Goal: Transaction & Acquisition: Purchase product/service

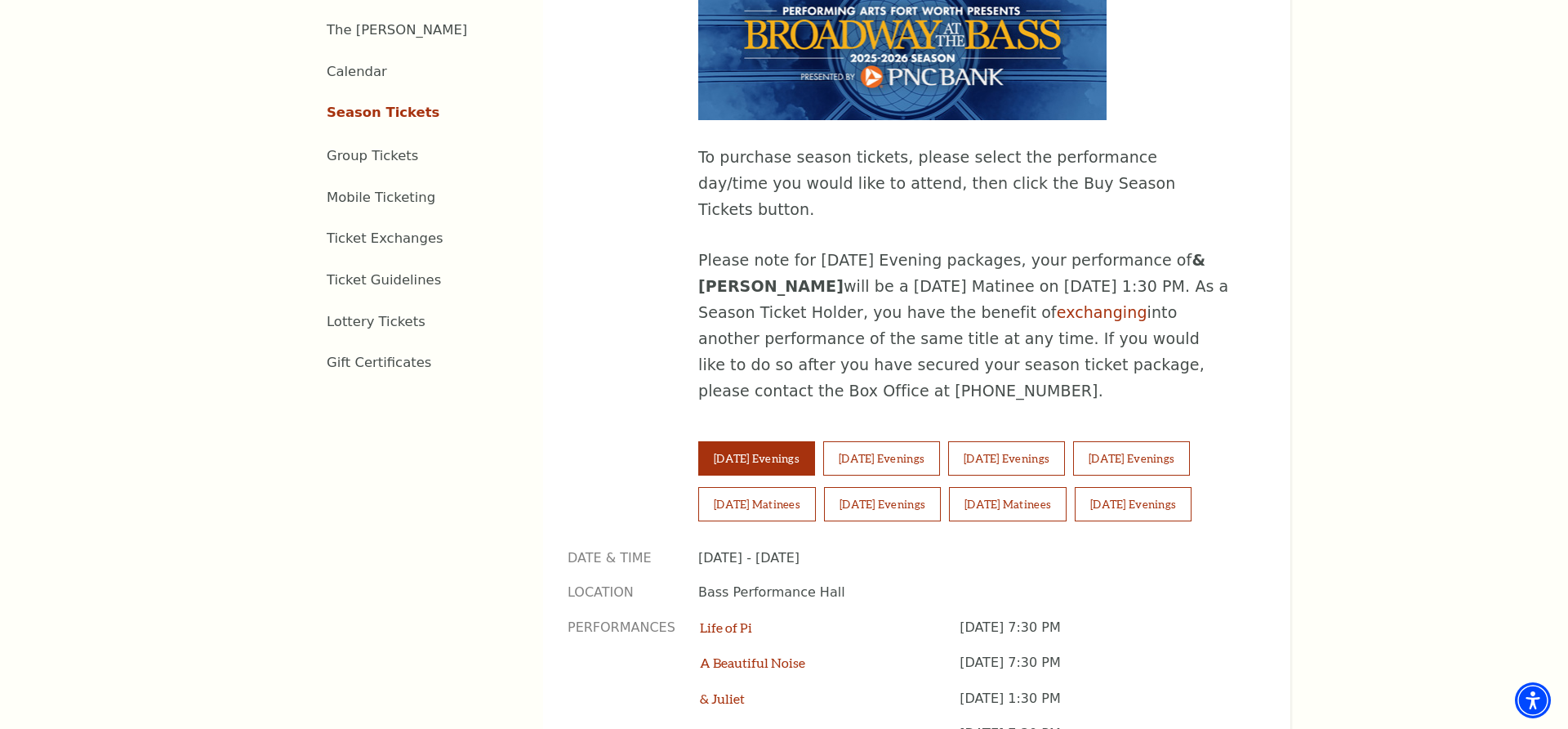
scroll to position [930, 0]
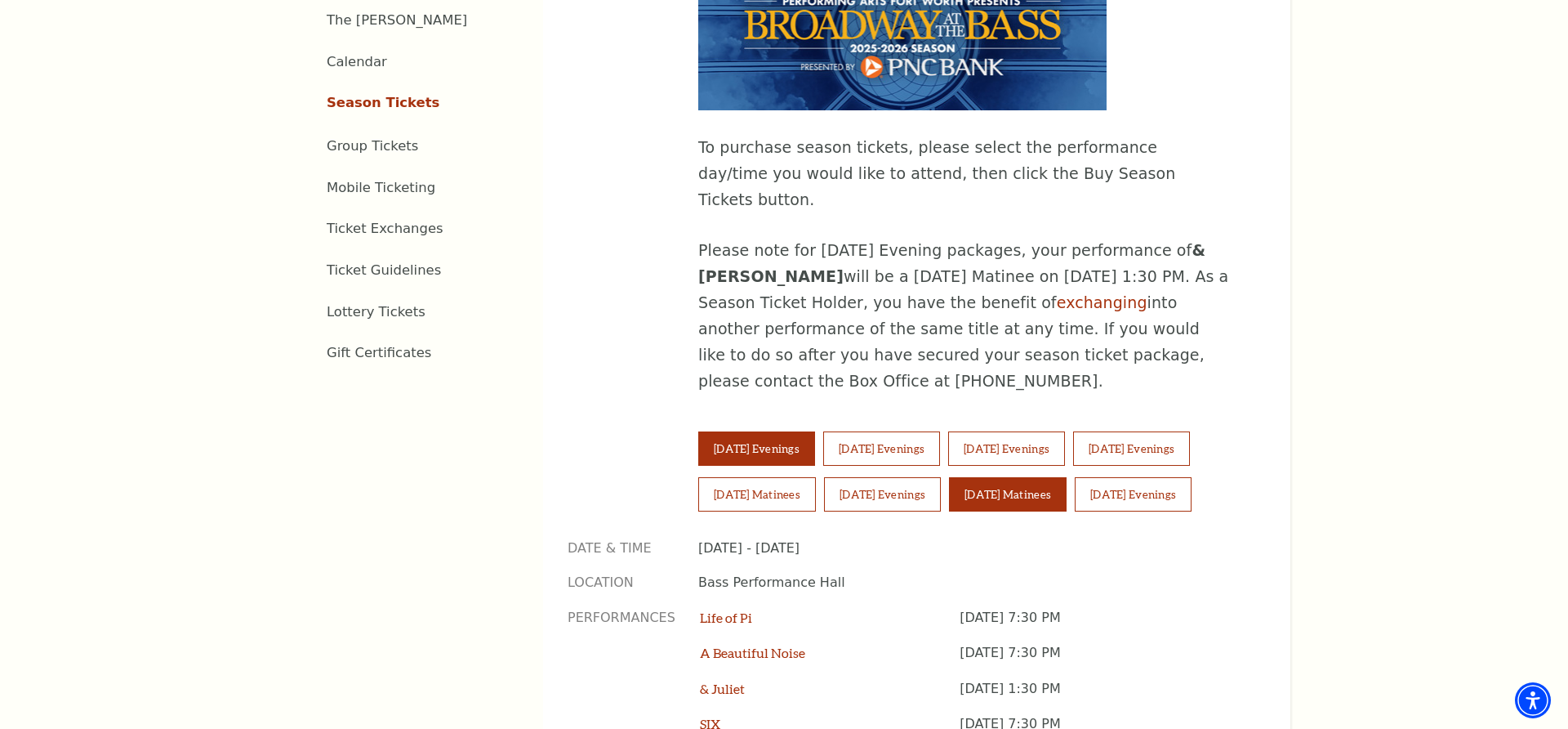
click at [1028, 477] on button "Sunday Matinees" at bounding box center [1008, 494] width 118 height 34
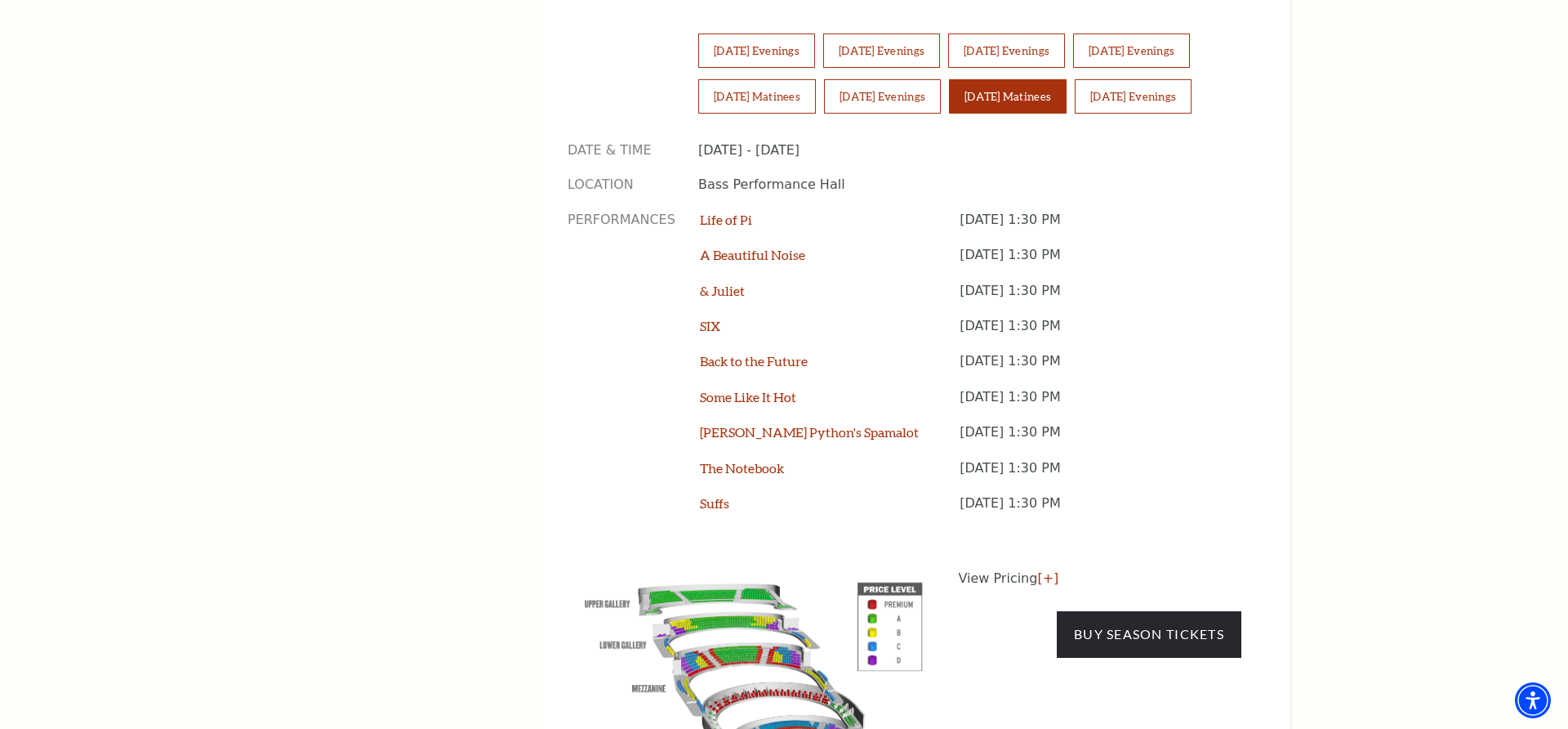
scroll to position [1331, 0]
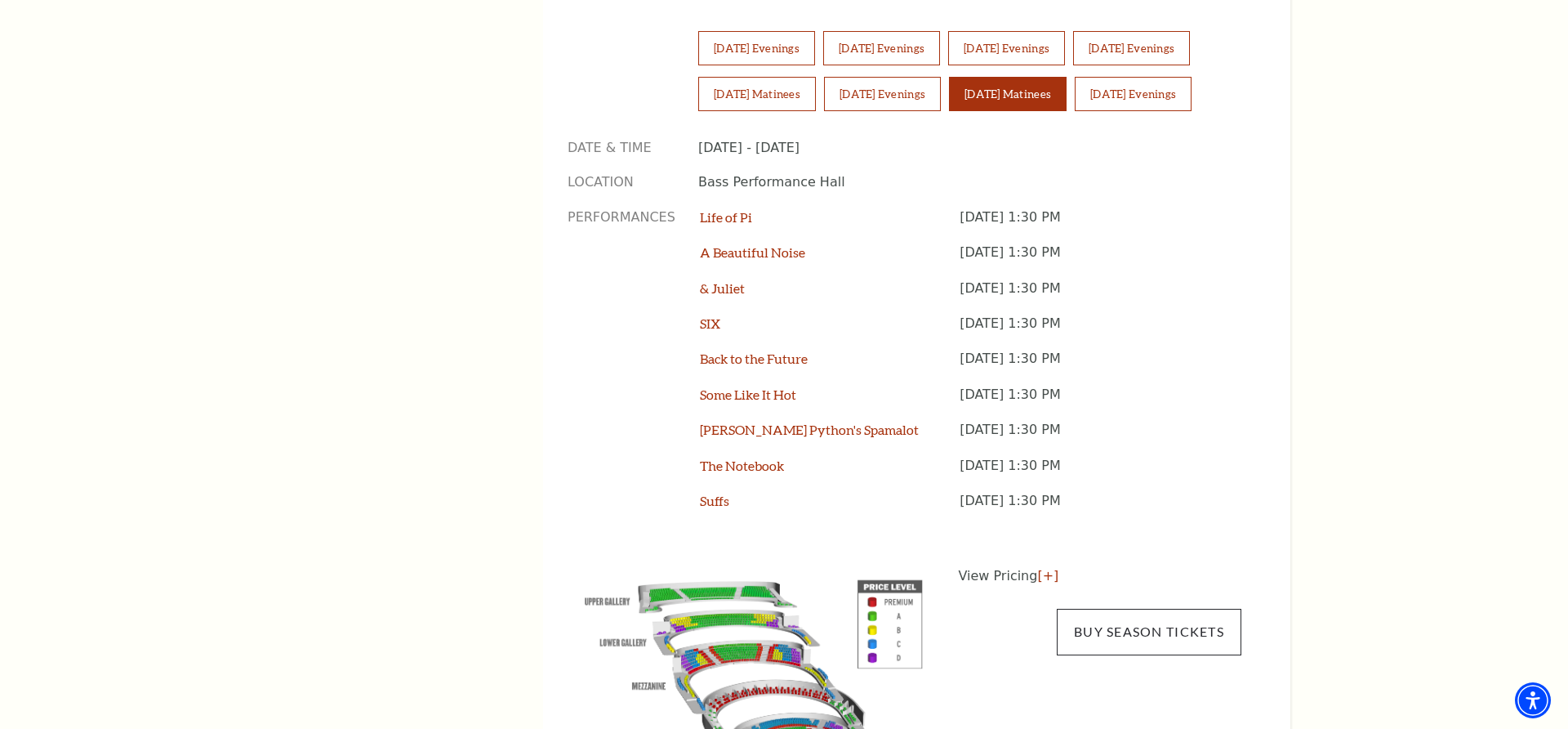
click at [1107, 609] on link "Buy Season Tickets" at bounding box center [1149, 631] width 185 height 46
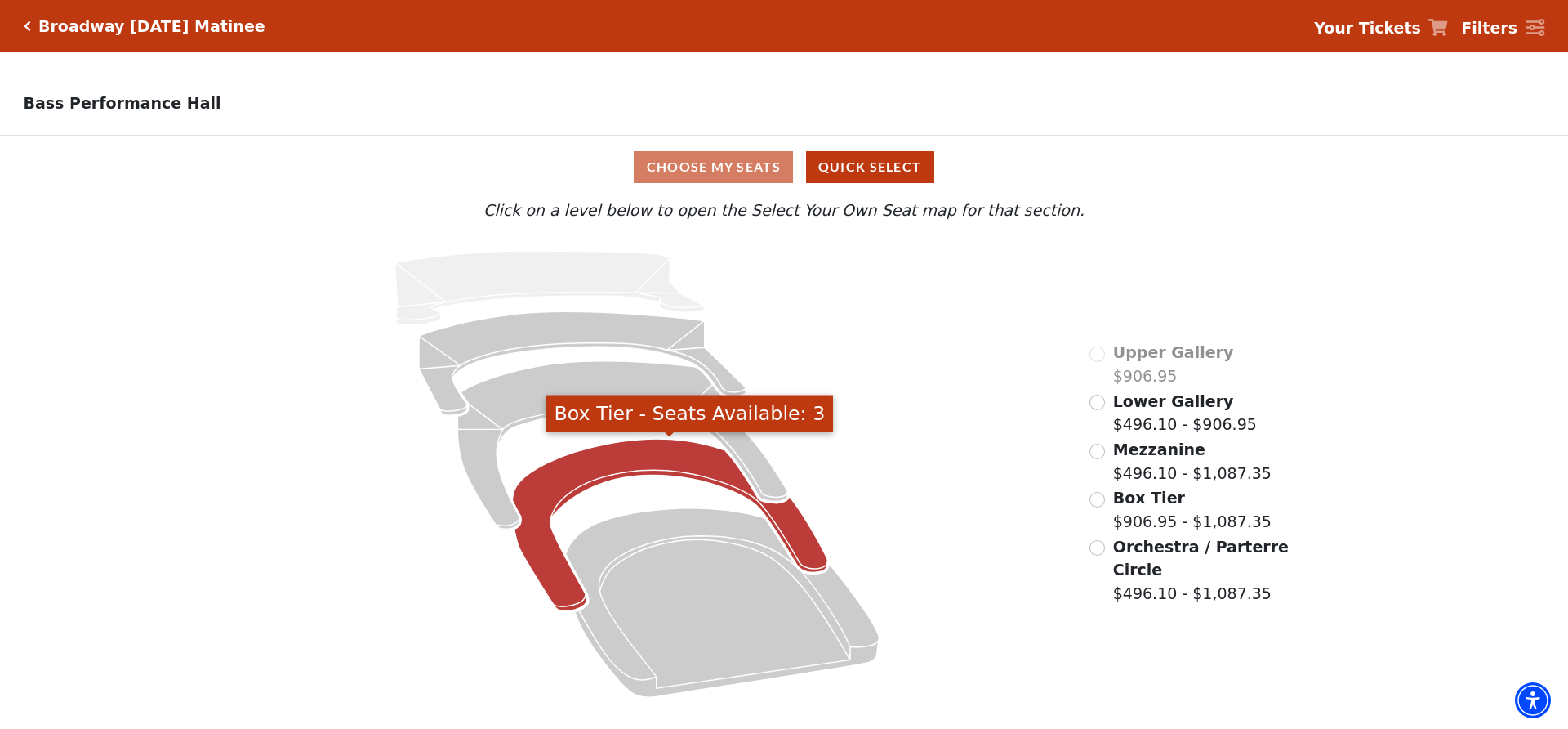
click at [629, 463] on icon "Box Tier - Seats Available: 3" at bounding box center [669, 525] width 315 height 172
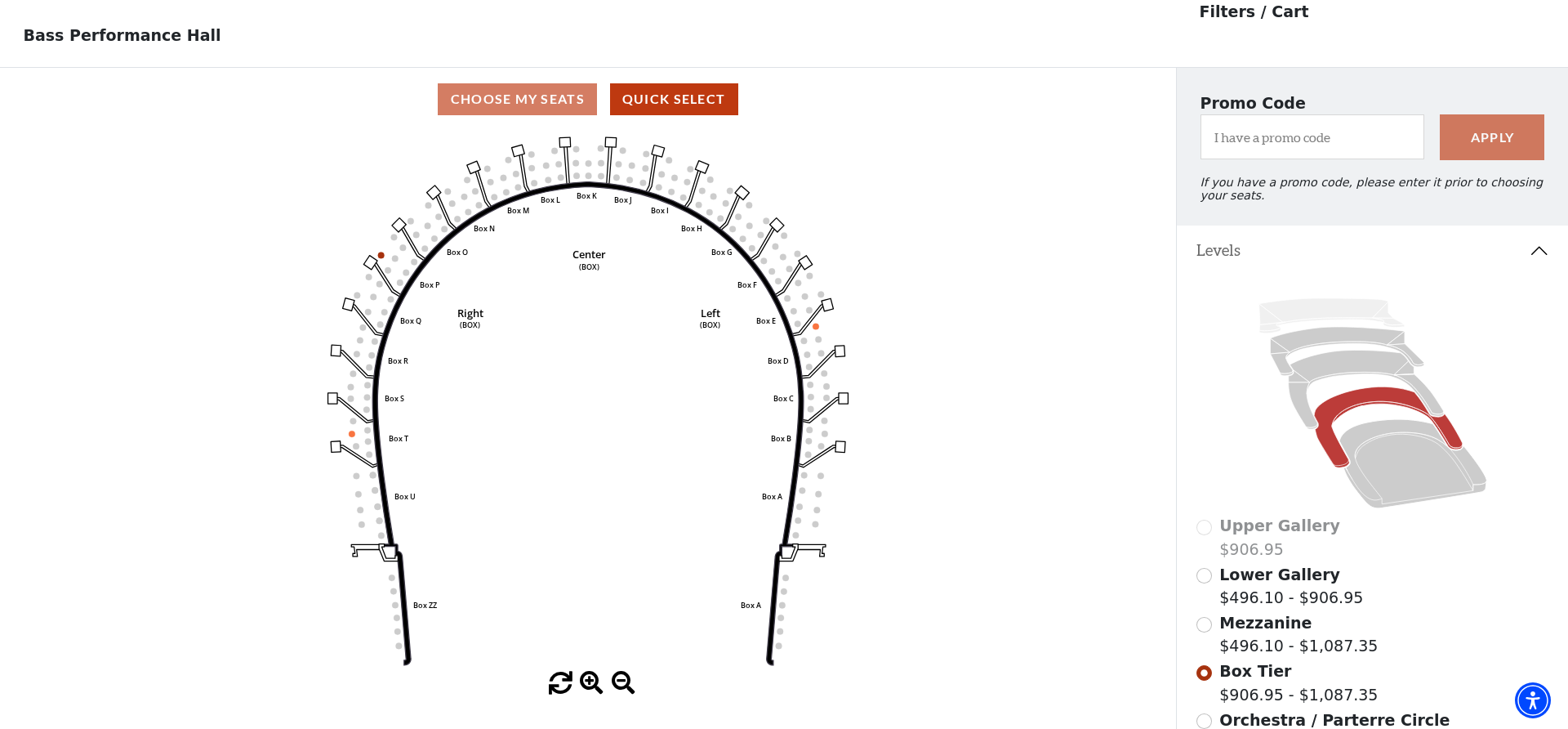
scroll to position [64, 0]
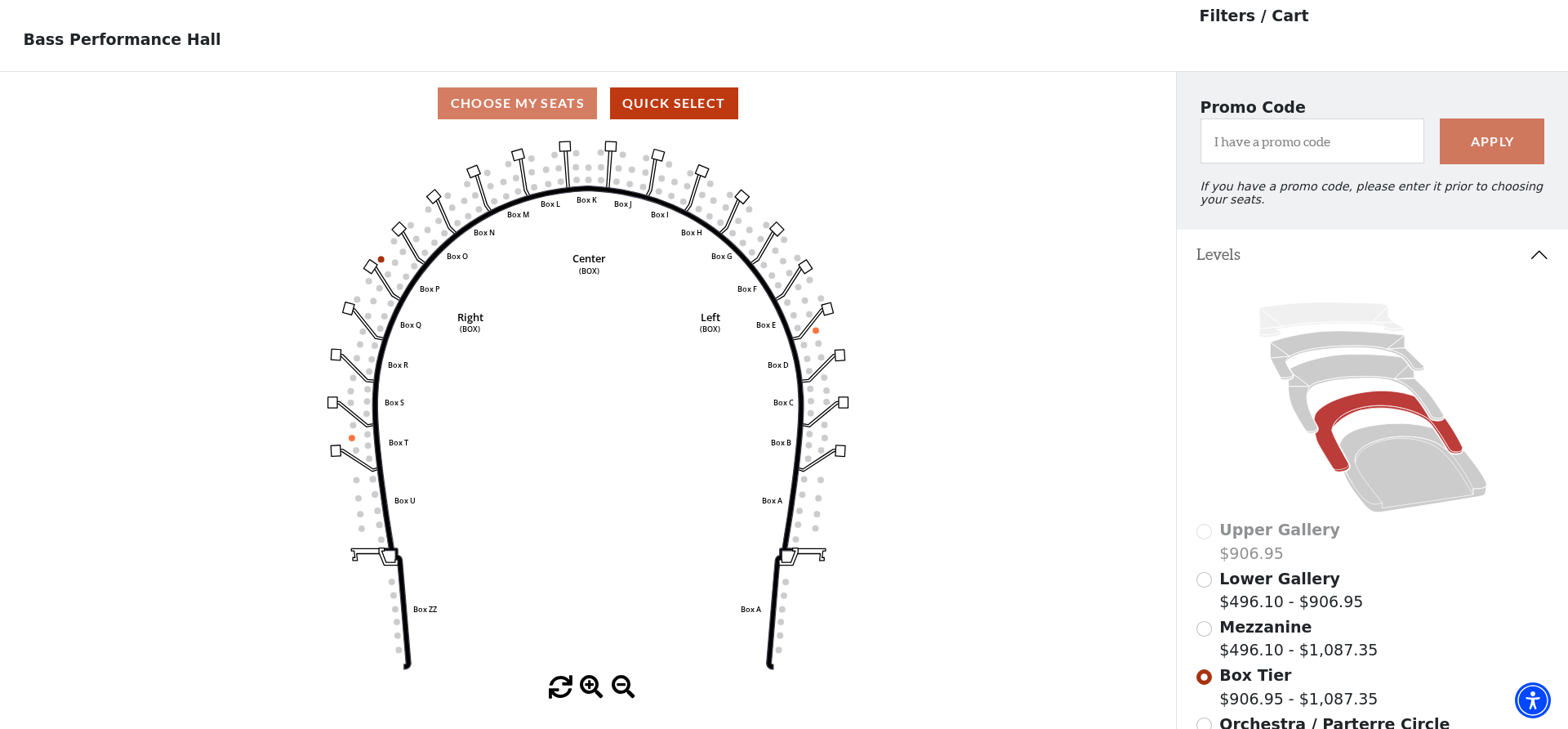
click at [1207, 625] on input "Mezzanine$496.10 - $1,087.35\a" at bounding box center [1205, 629] width 15 height 15
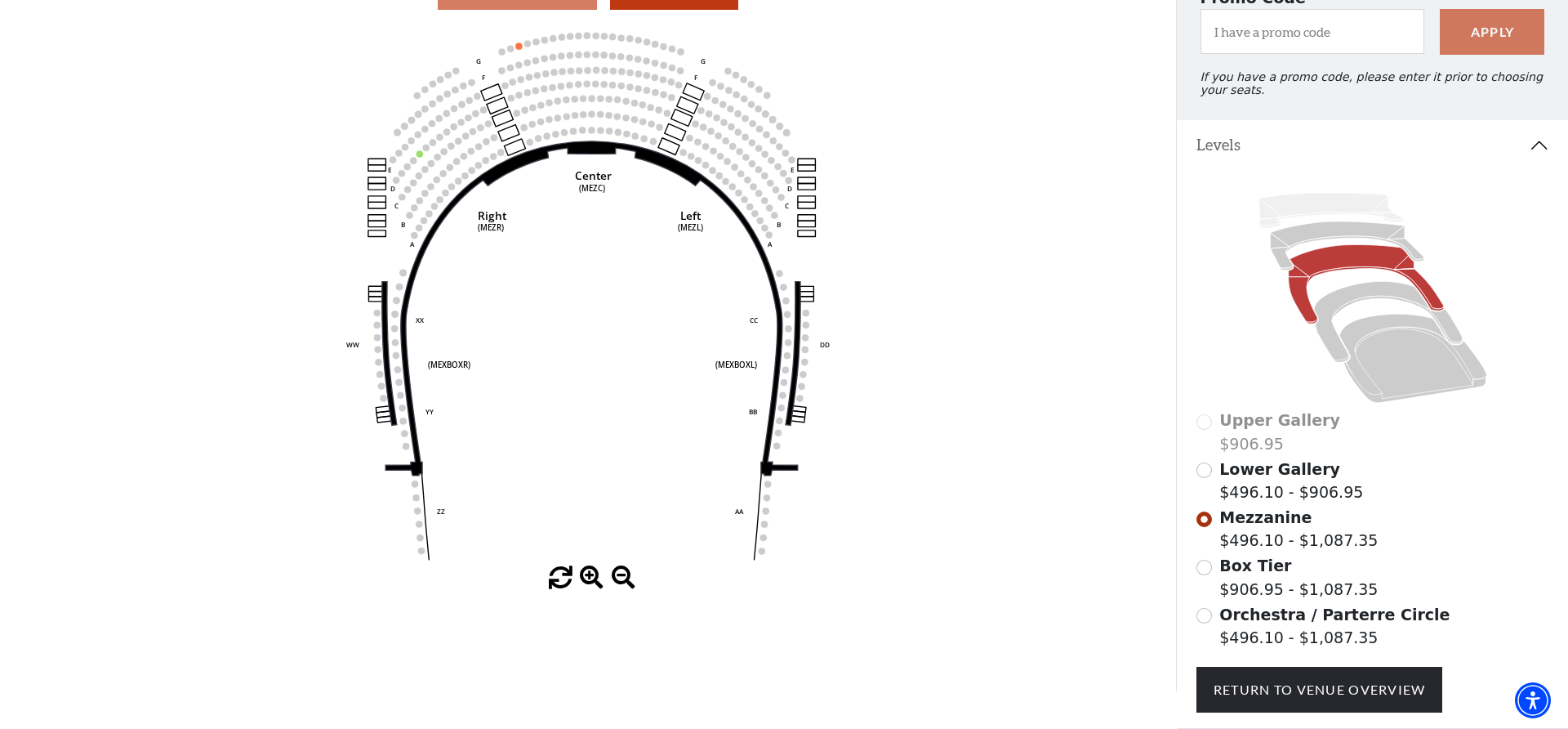
scroll to position [175, 0]
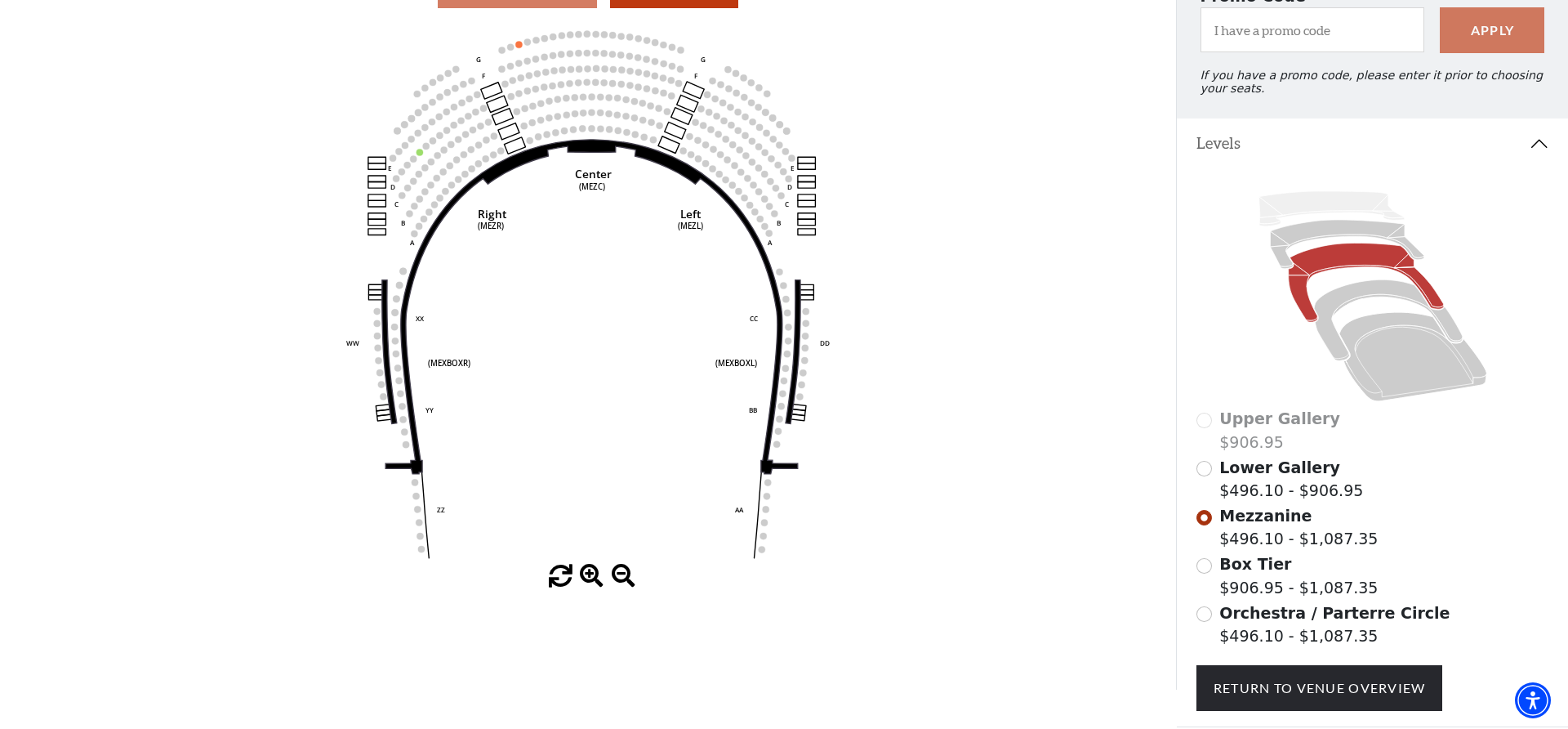
click at [1199, 612] on input "Orchestra / Parterre Circle$496.10 - $1,087.35\a" at bounding box center [1205, 614] width 15 height 15
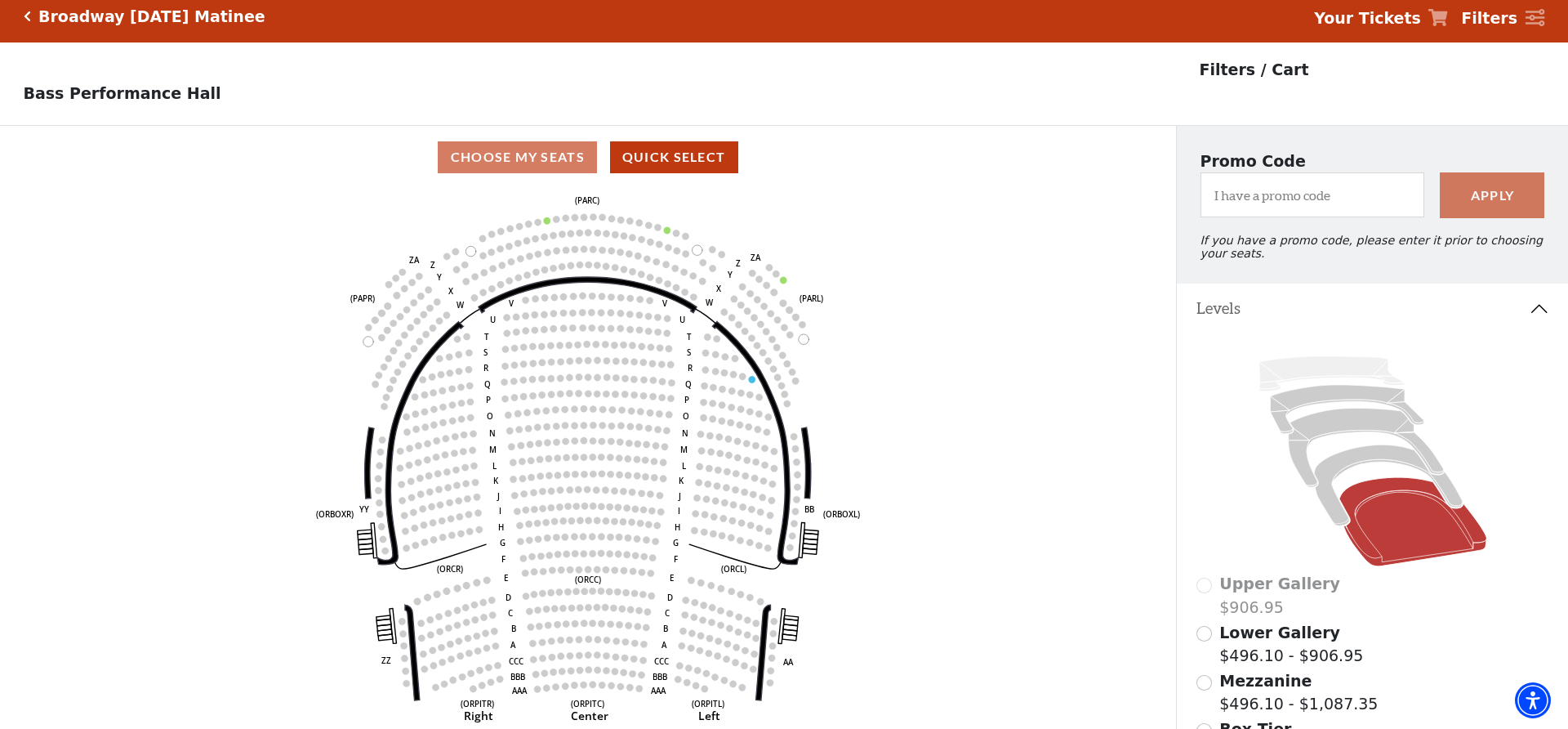
scroll to position [6, 1]
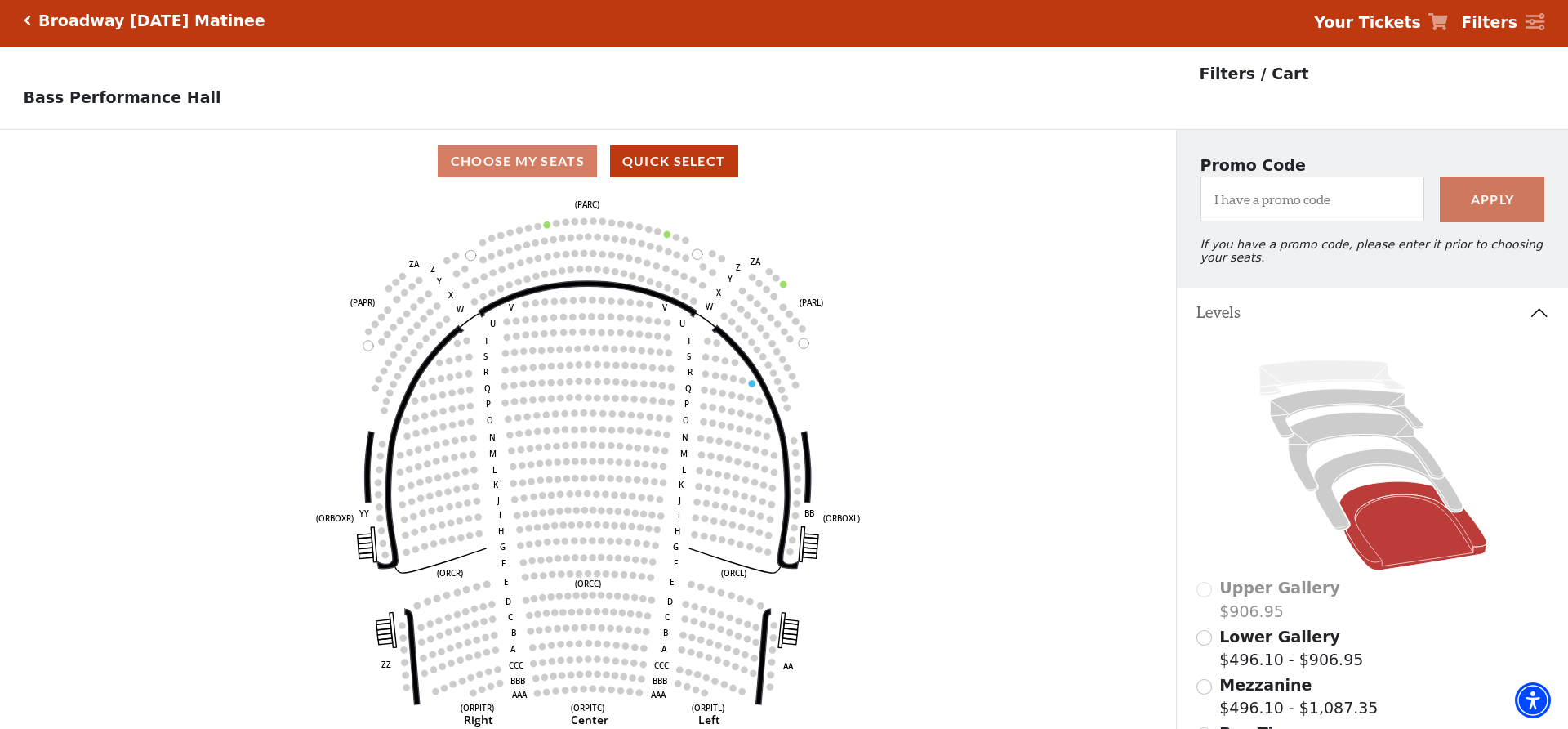
click at [1204, 639] on input "Lower Gallery$496.10 - $906.95\a" at bounding box center [1205, 638] width 15 height 15
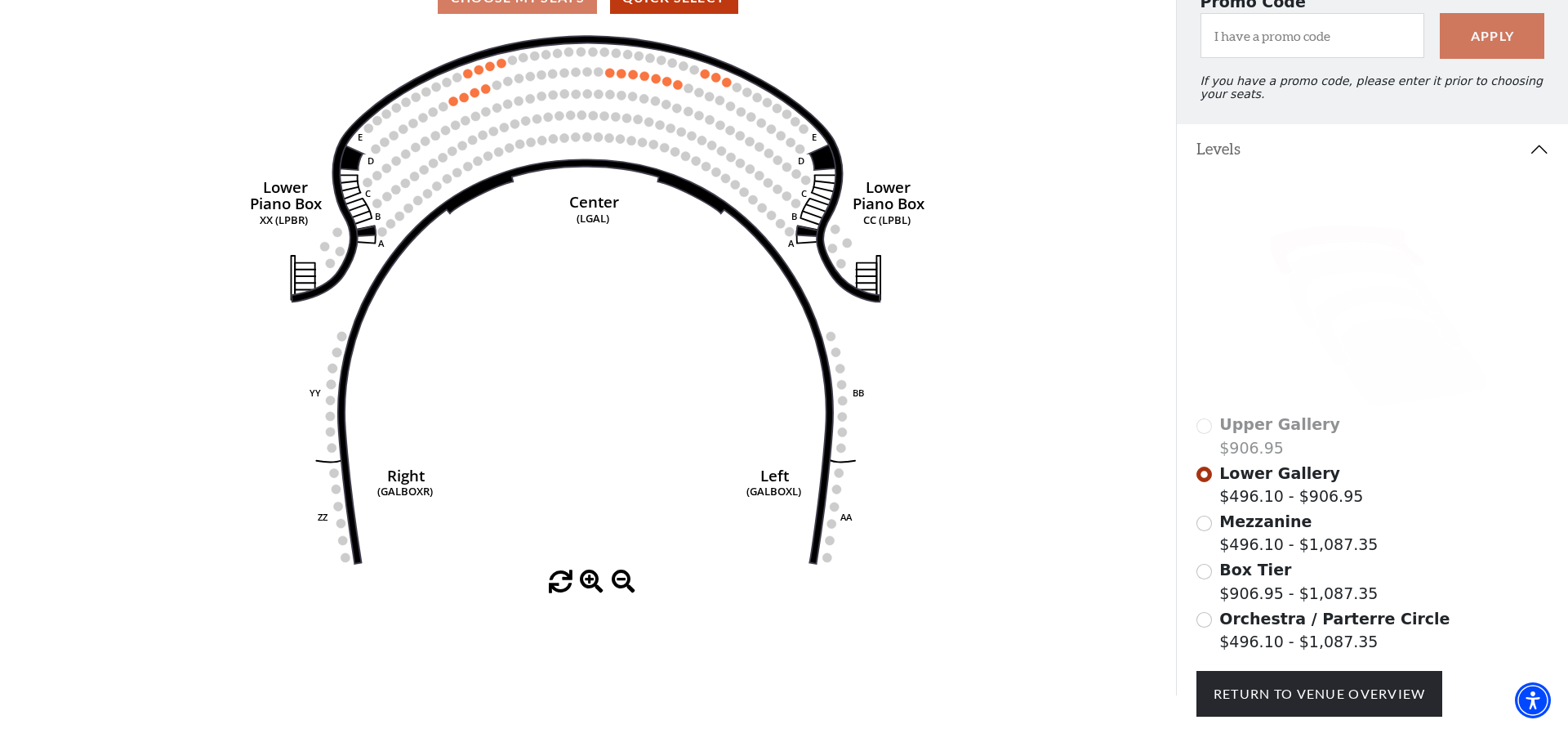
scroll to position [0, 0]
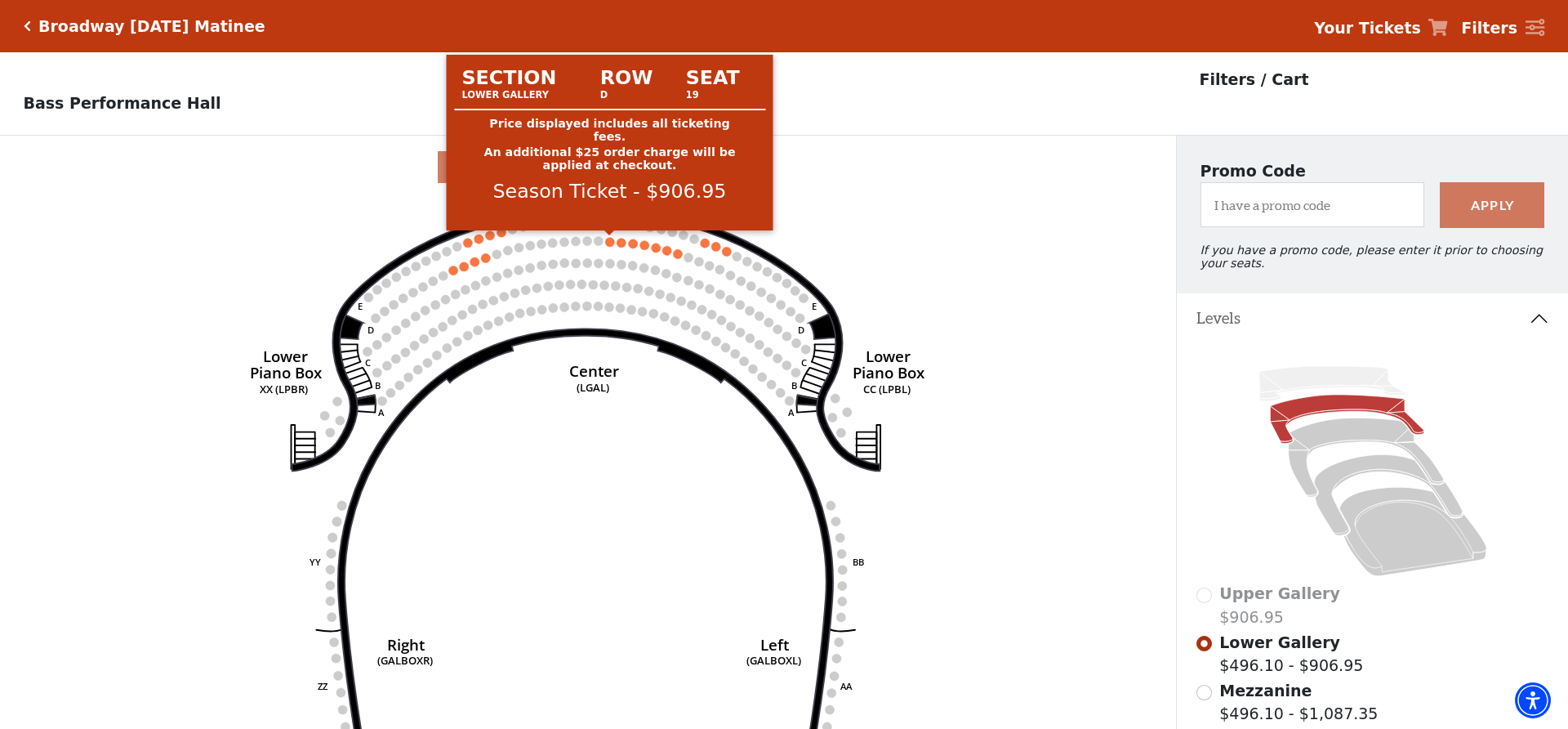
click at [608, 243] on circle at bounding box center [609, 242] width 9 height 9
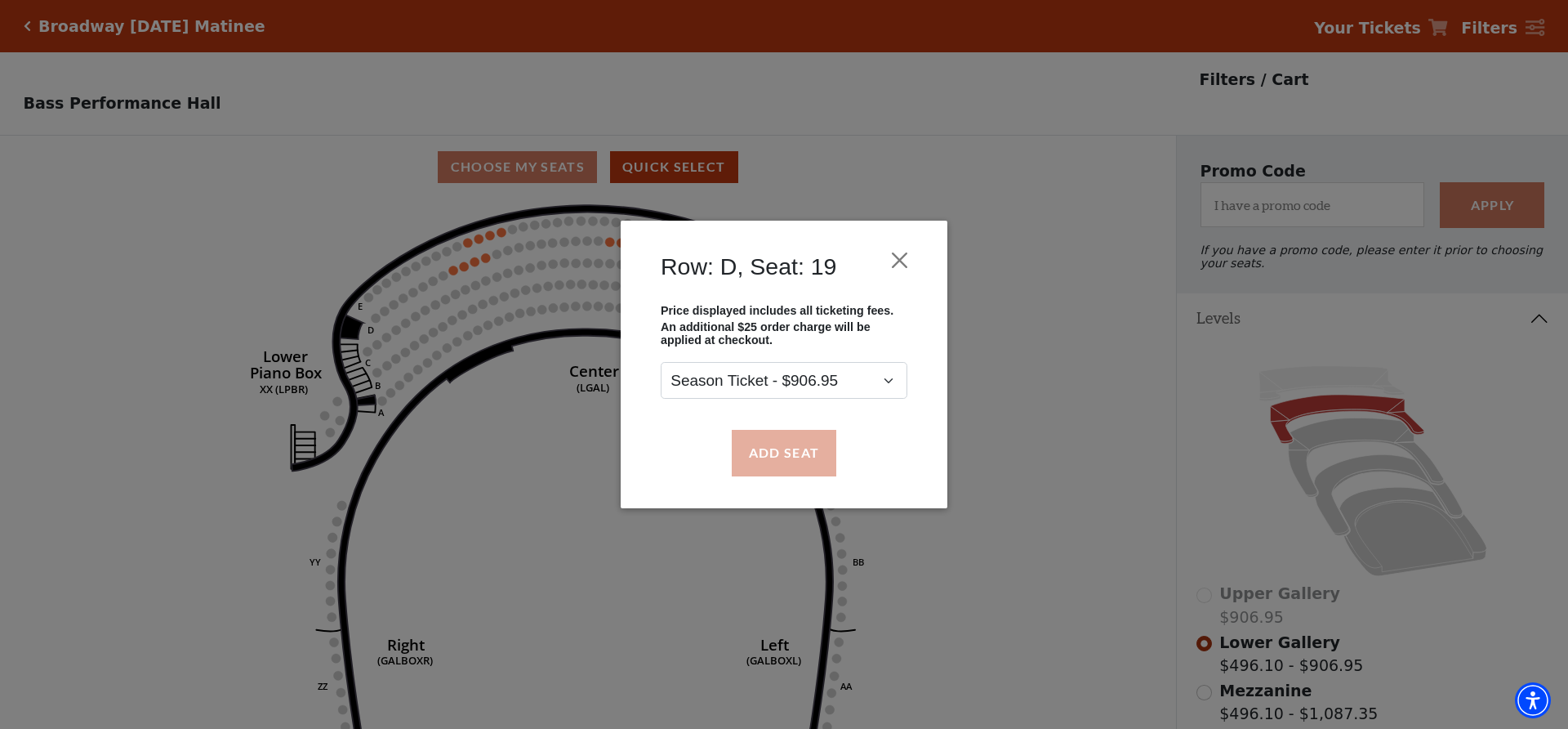
click at [800, 448] on button "Add Seat" at bounding box center [784, 452] width 105 height 46
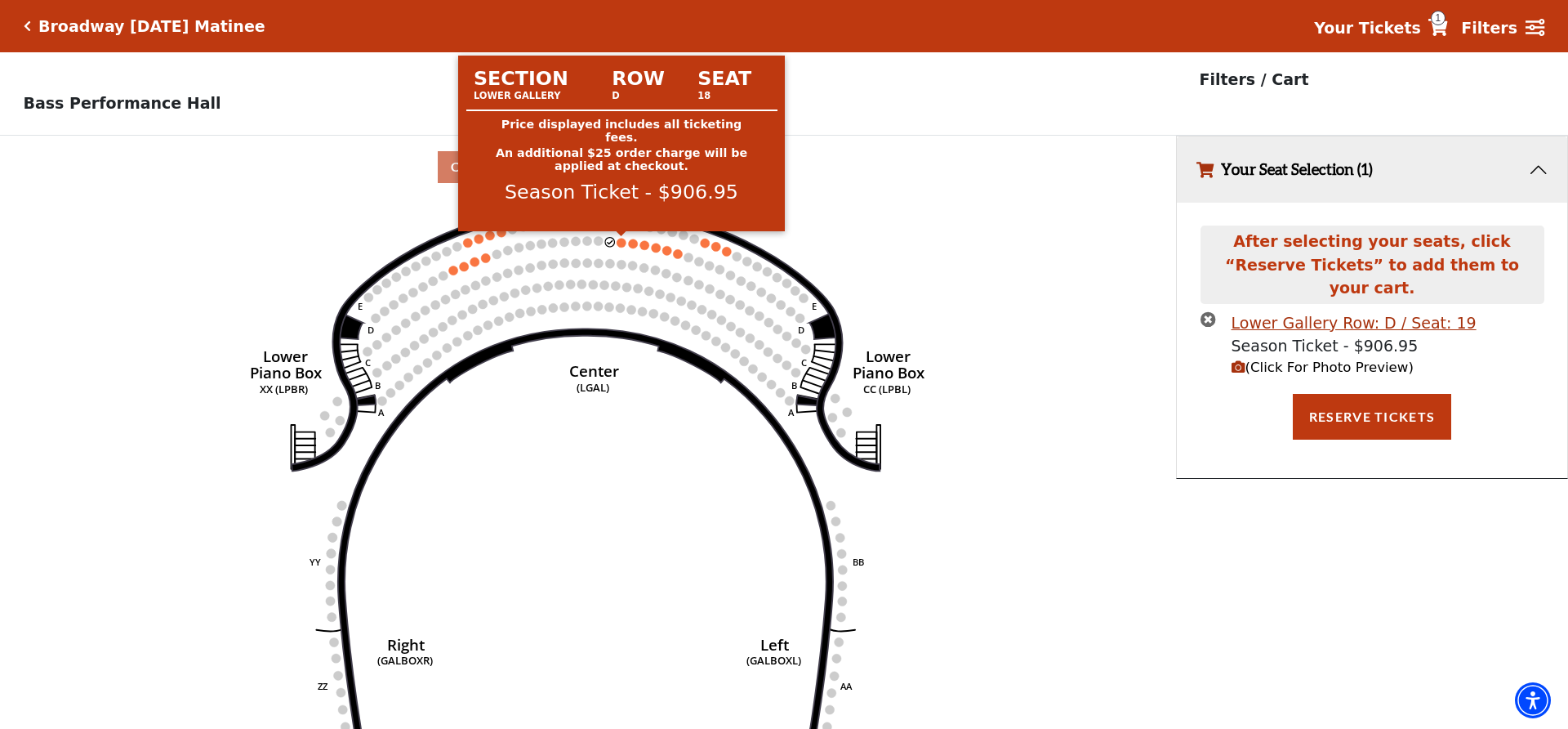
click at [621, 242] on circle at bounding box center [621, 242] width 9 height 9
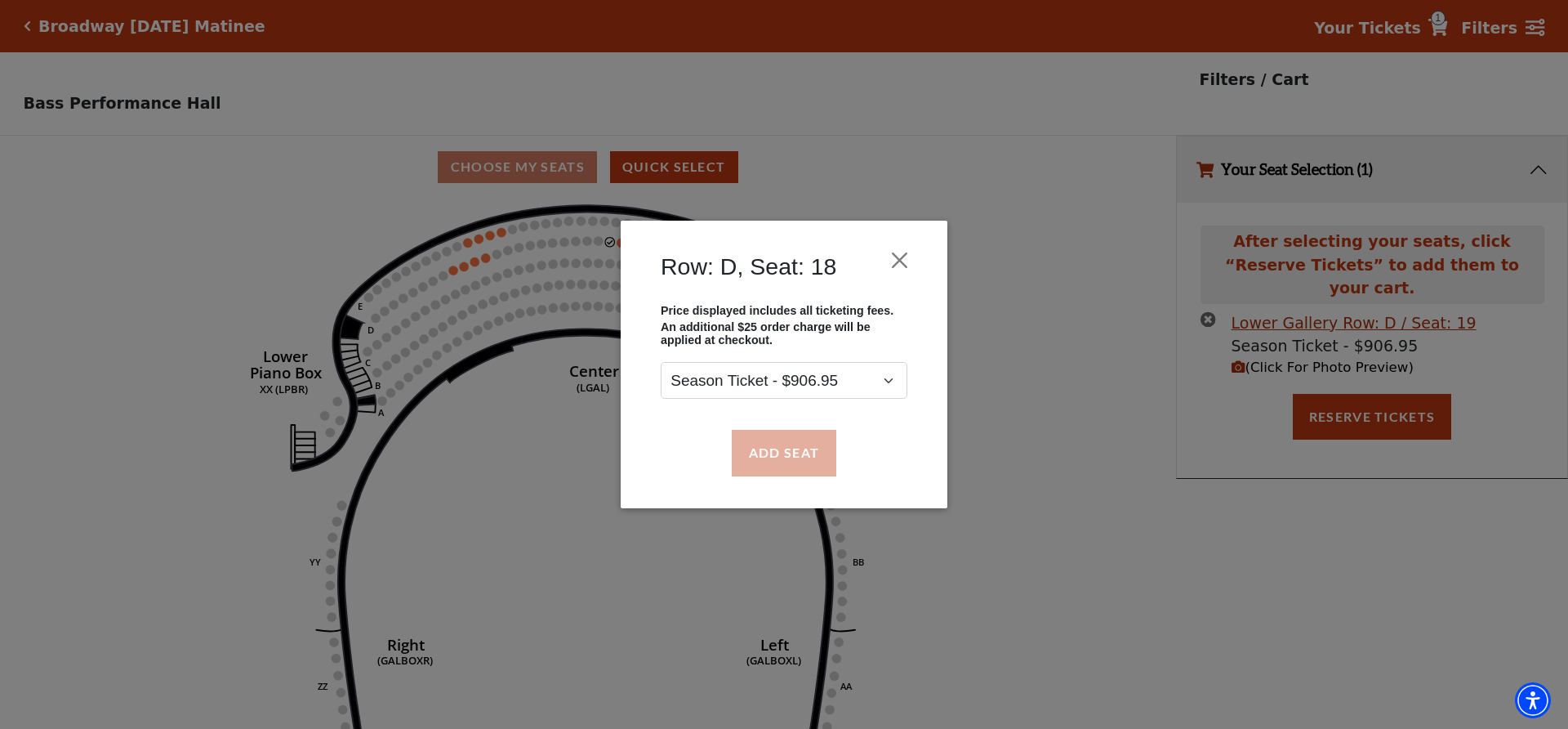
click at [791, 454] on button "Add Seat" at bounding box center [784, 452] width 105 height 46
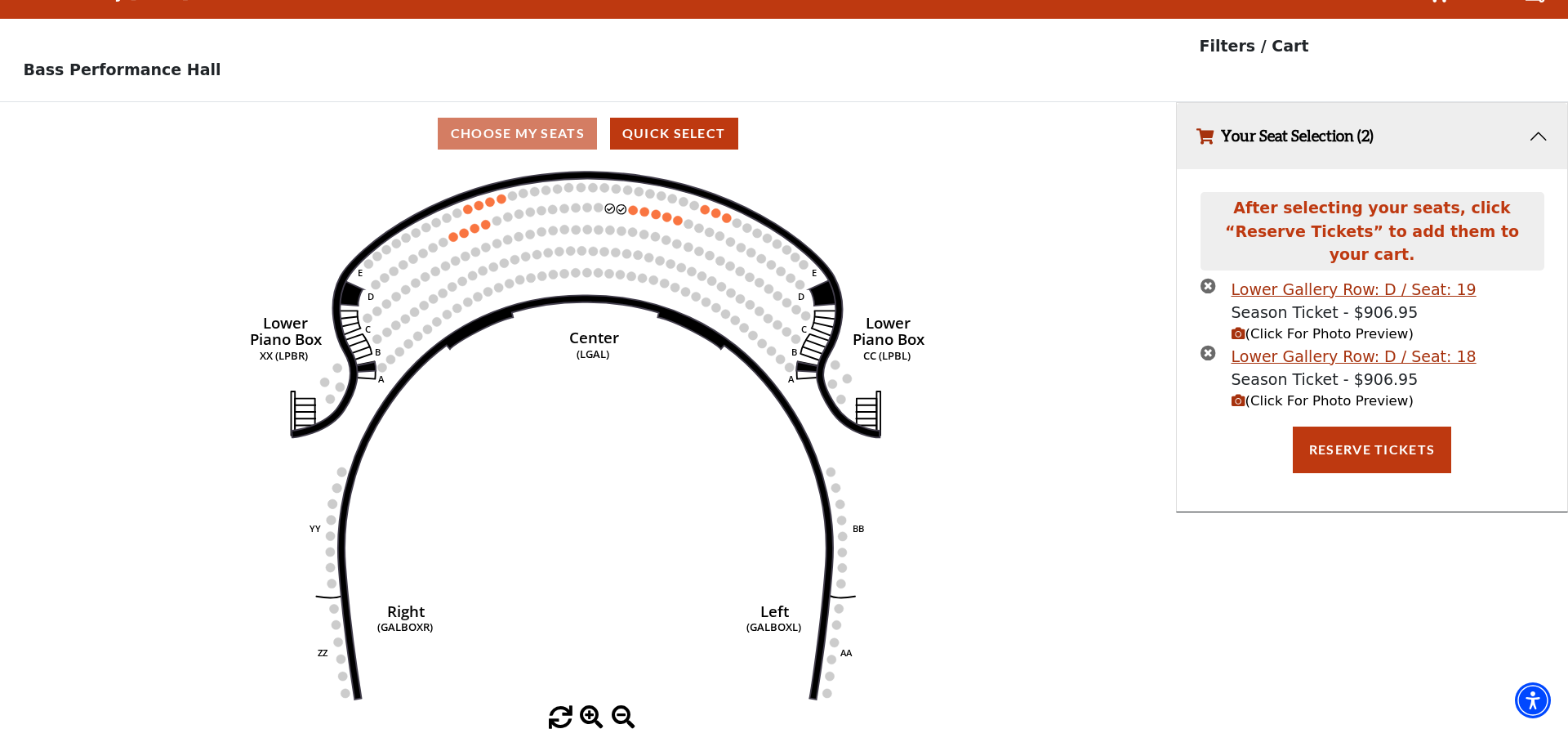
scroll to position [33, 0]
click at [1363, 427] on button "Reserve Tickets" at bounding box center [1372, 450] width 158 height 46
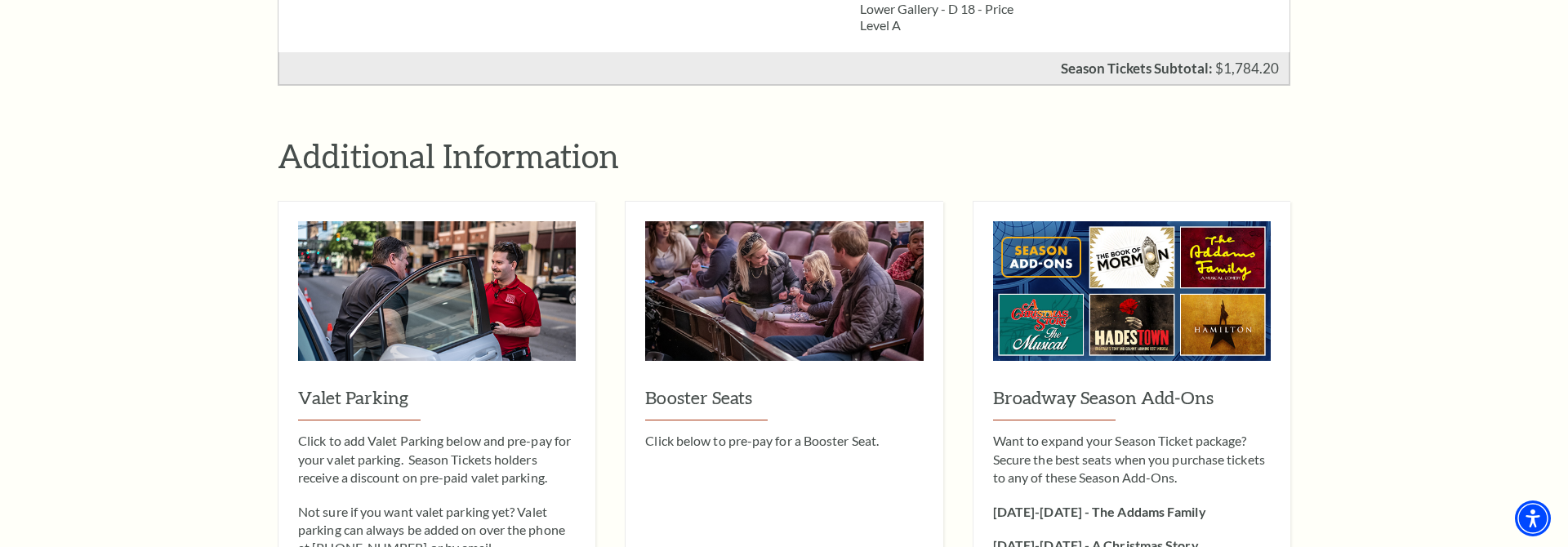
scroll to position [1796, 0]
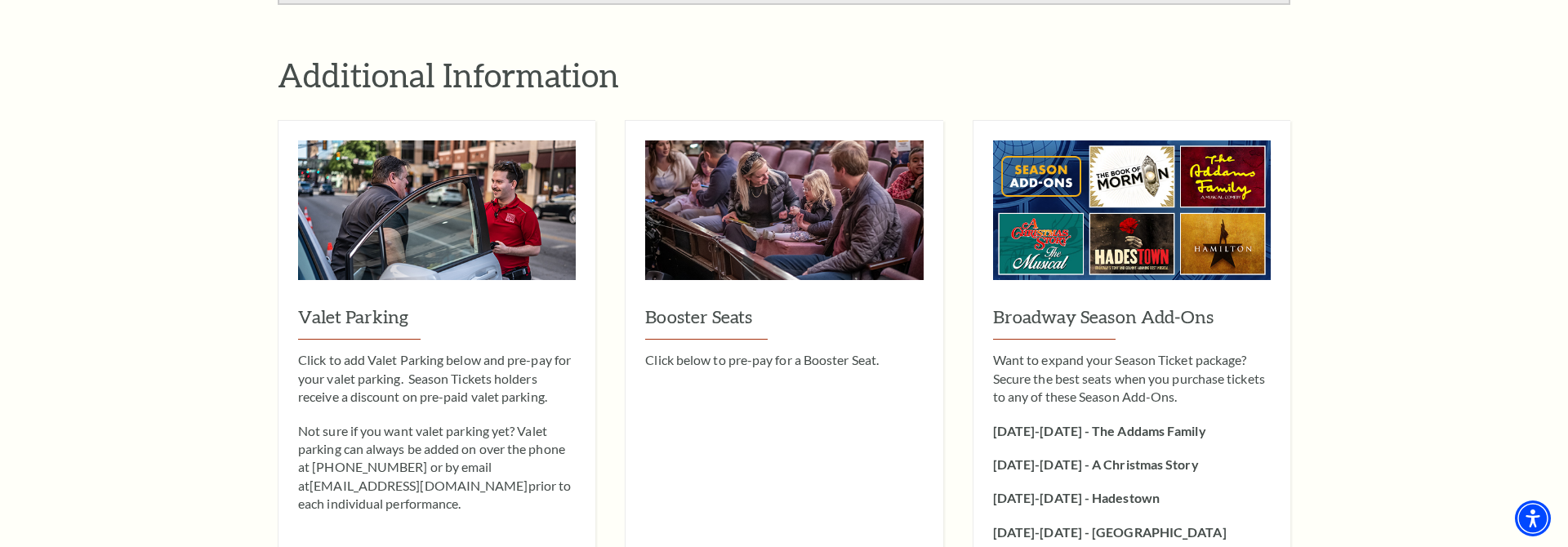
click at [1123, 142] on img at bounding box center [1132, 222] width 278 height 164
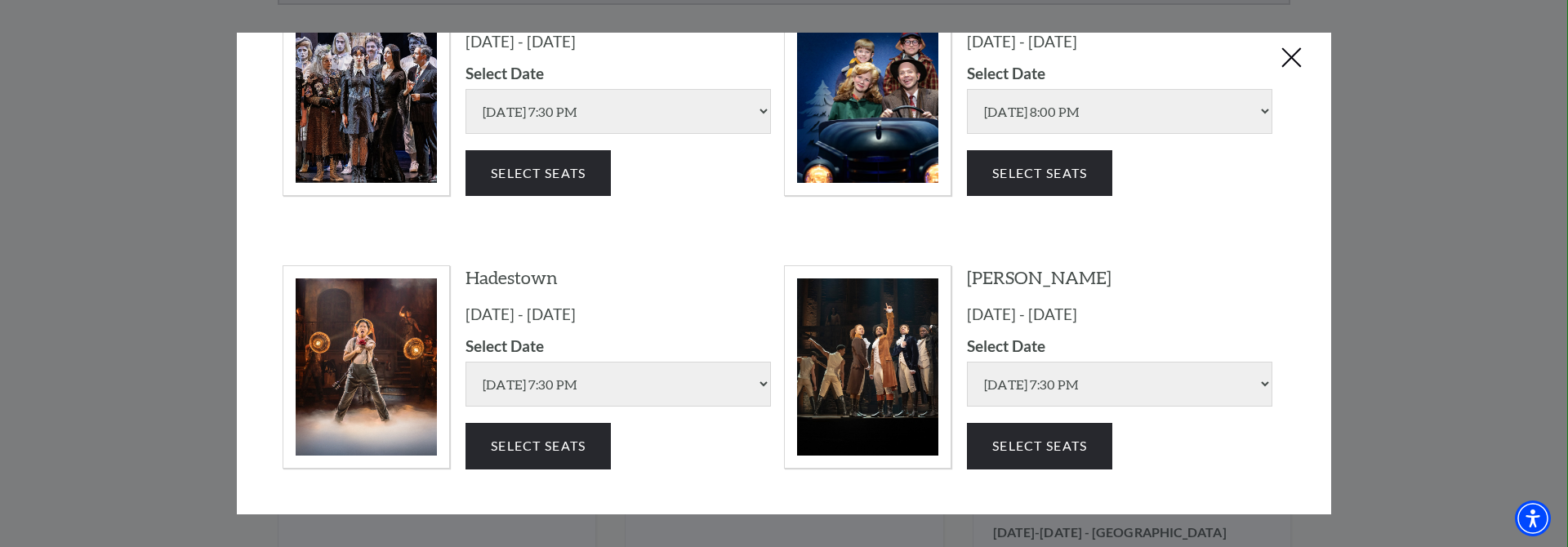
scroll to position [314, 0]
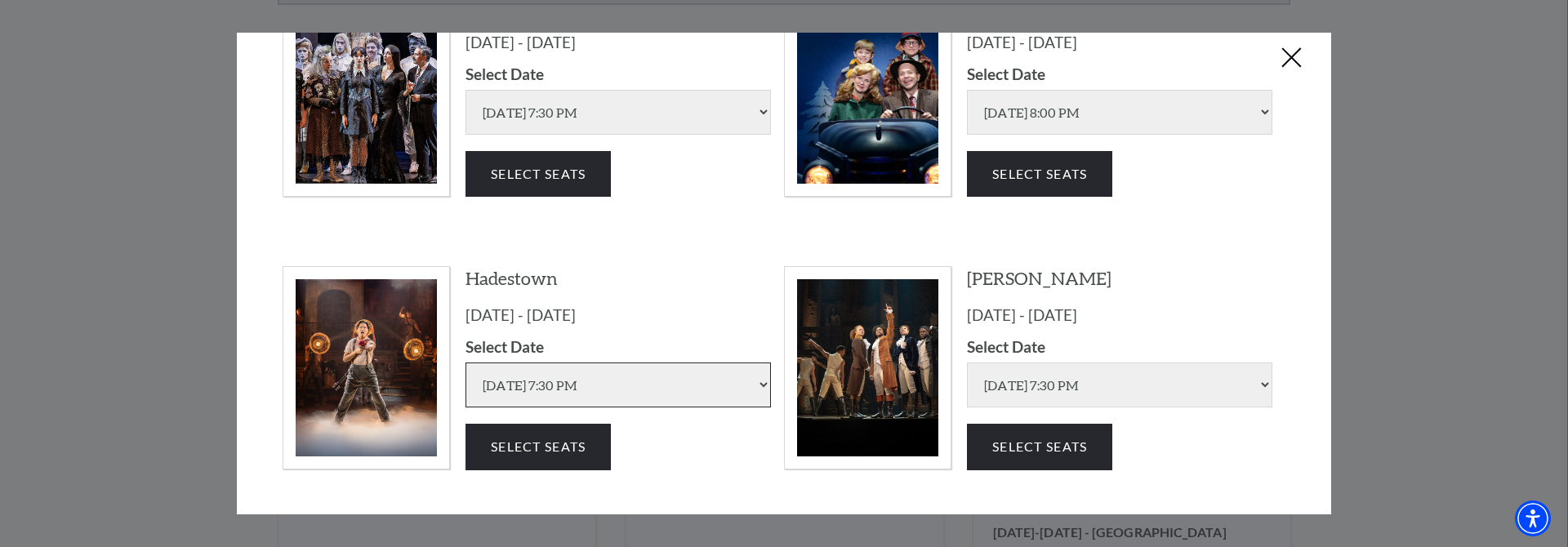
select select "6303"
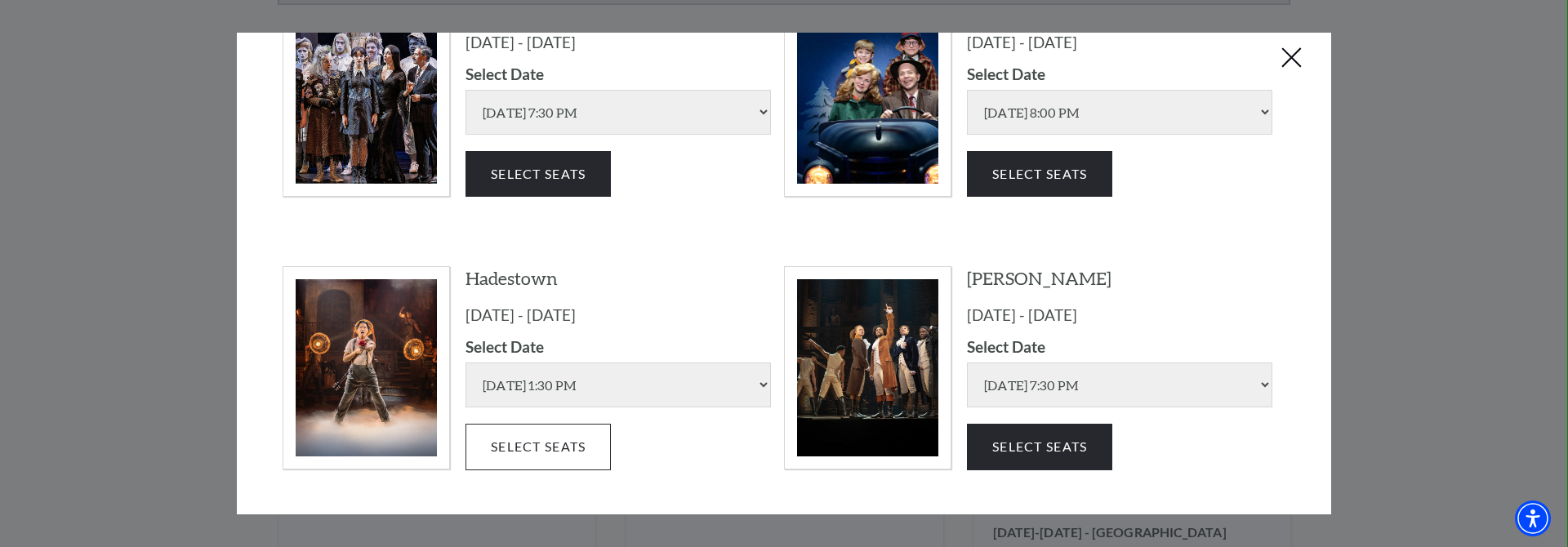
click at [558, 423] on button "Select Seats" at bounding box center [538, 446] width 145 height 46
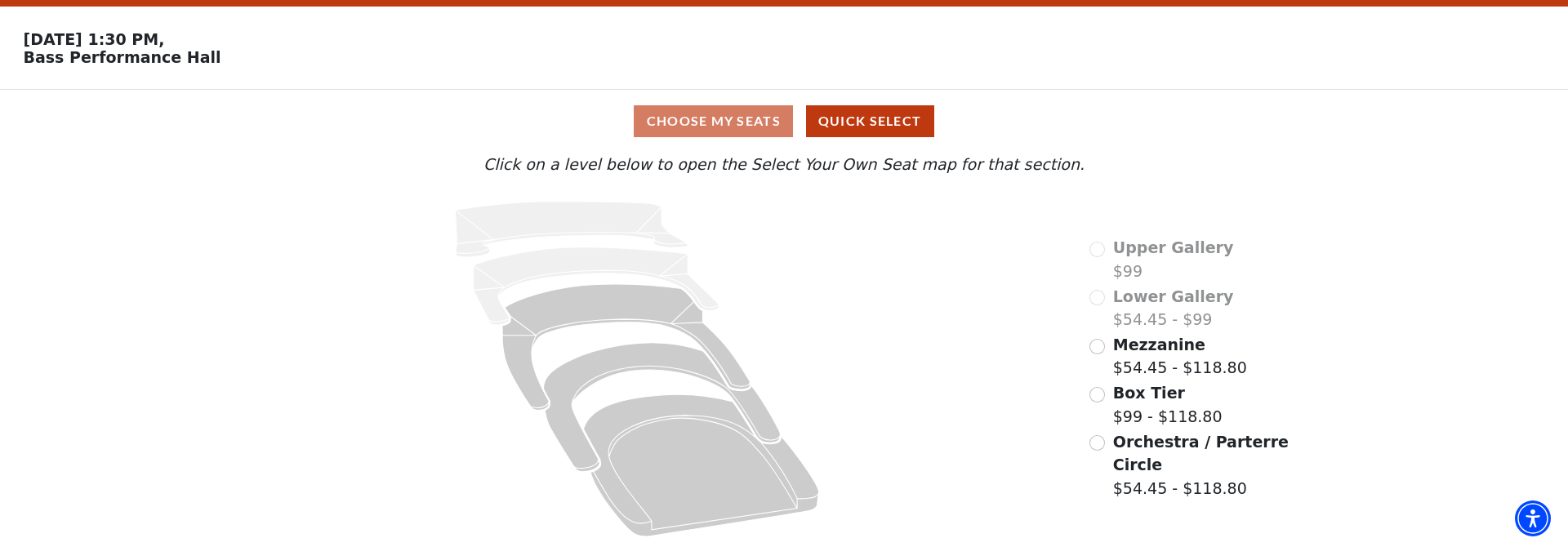
scroll to position [45, 0]
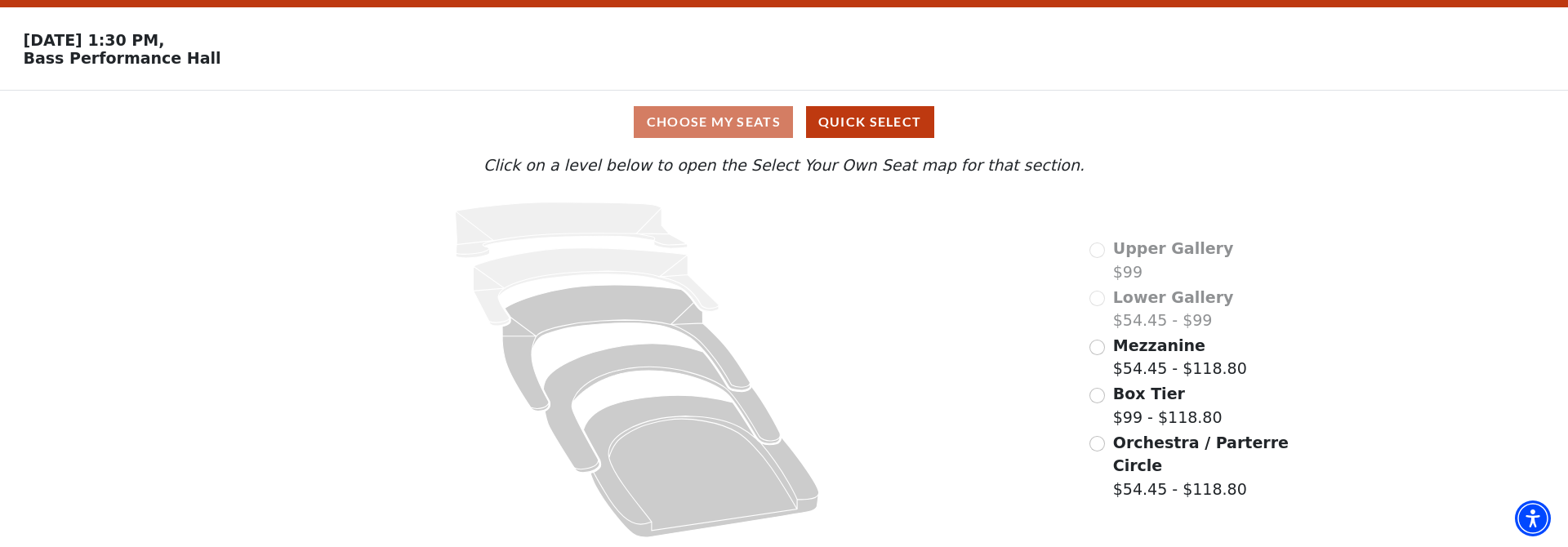
click at [1101, 347] on input "Mezzanine$54.45 - $118.80\a" at bounding box center [1097, 347] width 15 height 15
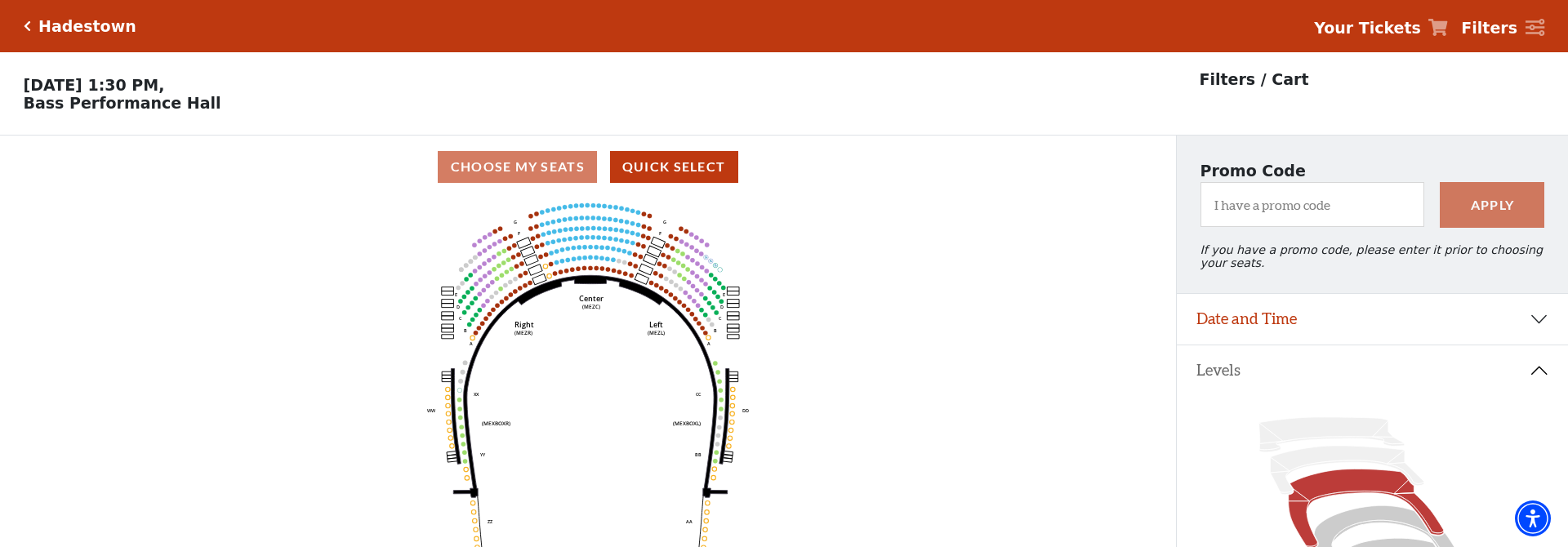
scroll to position [0, 0]
click at [1412, 37] on strong "Your Tickets" at bounding box center [1368, 27] width 107 height 18
click at [1400, 26] on strong "Your Tickets" at bounding box center [1368, 27] width 107 height 18
click at [1445, 27] on icon at bounding box center [1438, 27] width 20 height 17
click at [56, 27] on h5 "Hadestown" at bounding box center [88, 27] width 98 height 19
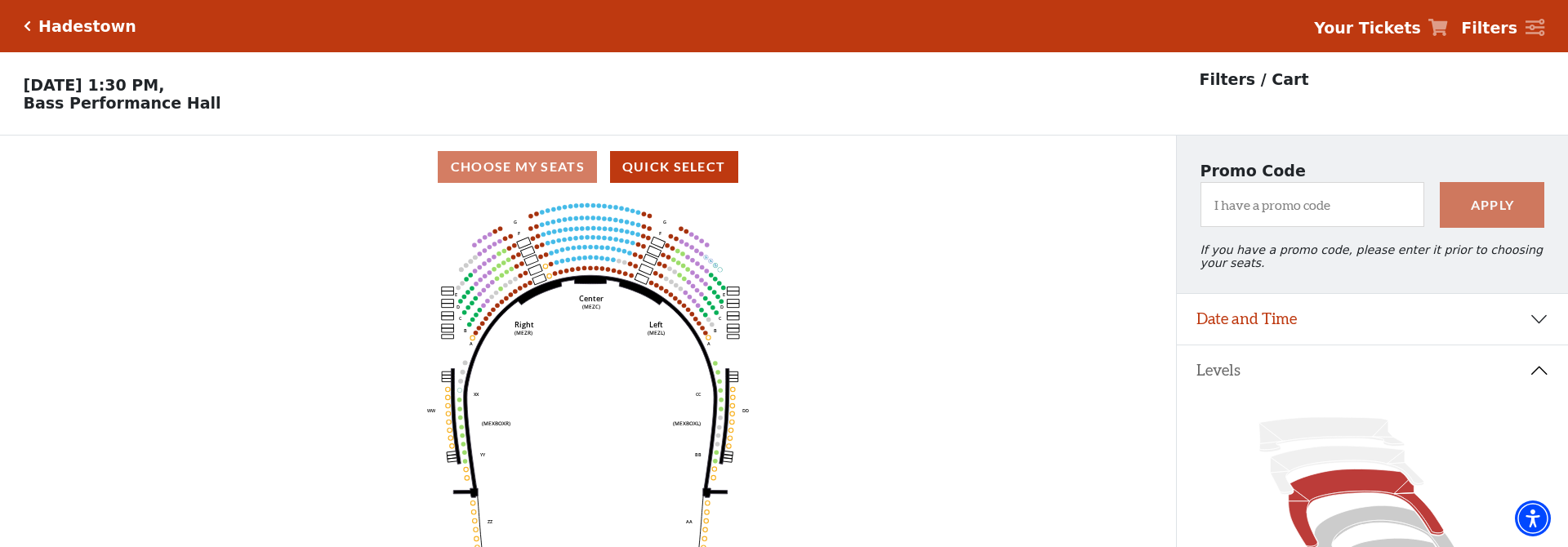
click at [26, 29] on icon "Click here to go back to filters" at bounding box center [27, 26] width 8 height 11
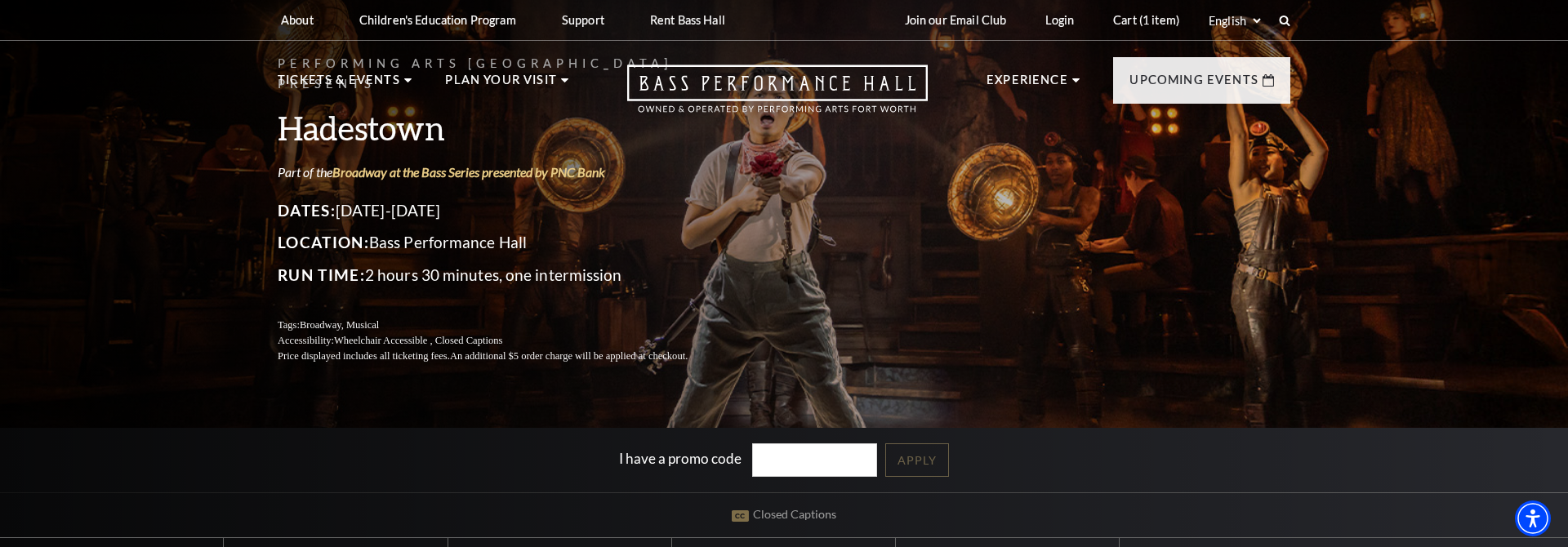
click at [1370, 30] on div "About Performing Arts Fort Worth Bass Performance Hall Maddox Muse Center Resid…" at bounding box center [784, 21] width 1568 height 41
click at [1142, 15] on link "Cart (1 item)" at bounding box center [1146, 20] width 92 height 40
